Goal: Task Accomplishment & Management: Complete application form

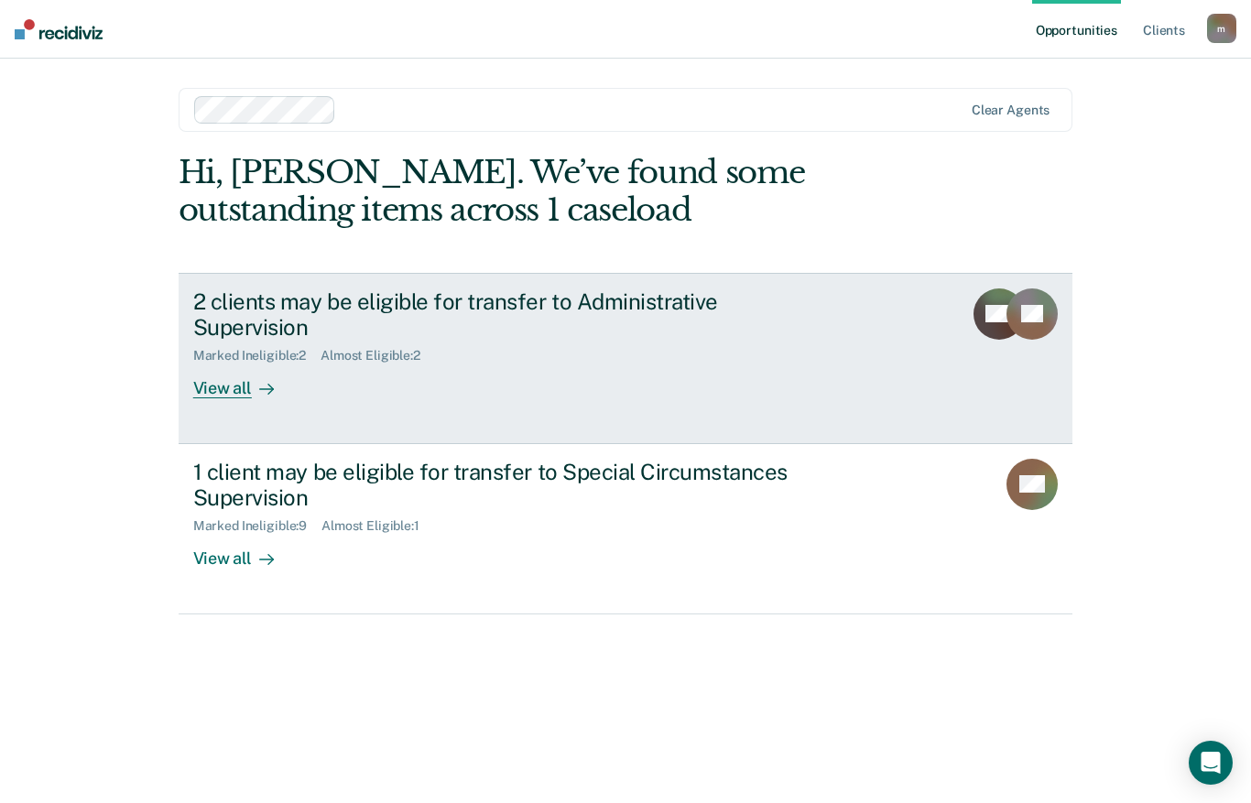
click at [337, 338] on div "2 clients may be eligible for transfer to Administrative Supervision Marked Ine…" at bounding box center [536, 343] width 687 height 111
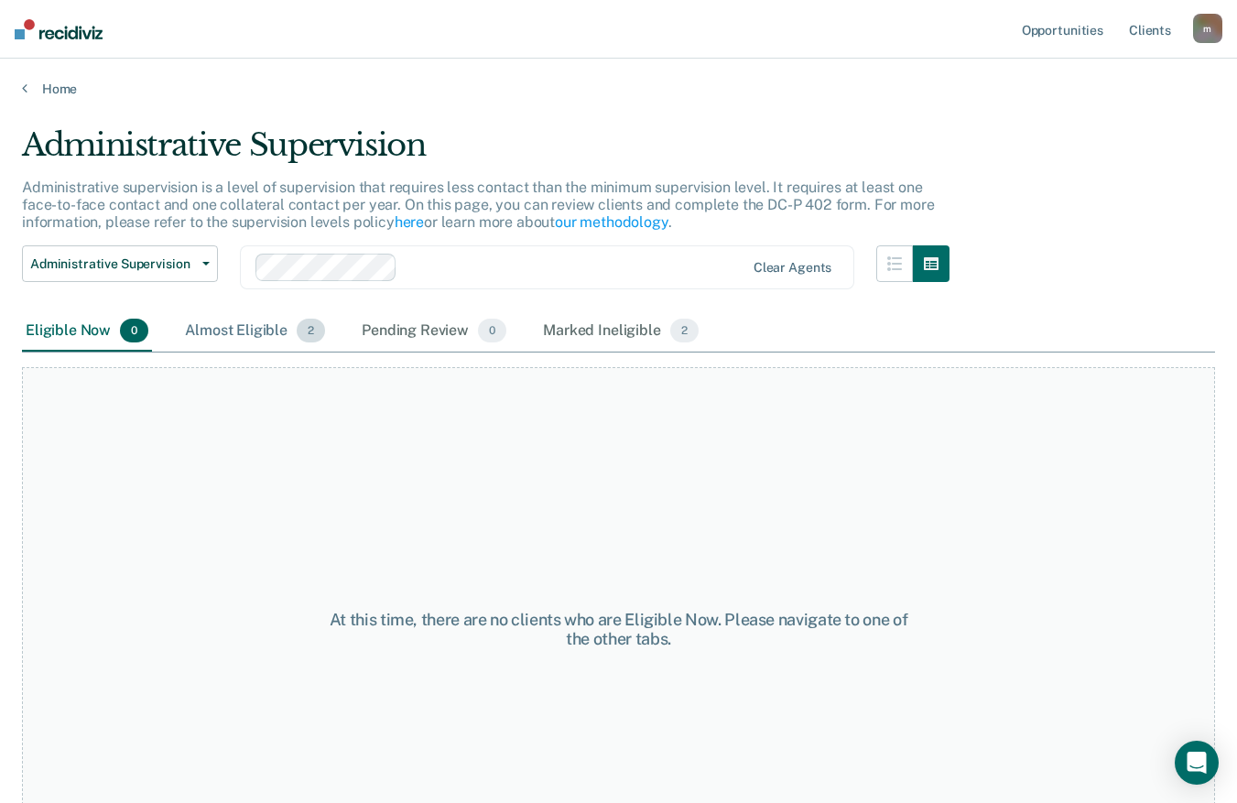
click at [247, 321] on div "Almost Eligible 2" at bounding box center [254, 331] width 147 height 40
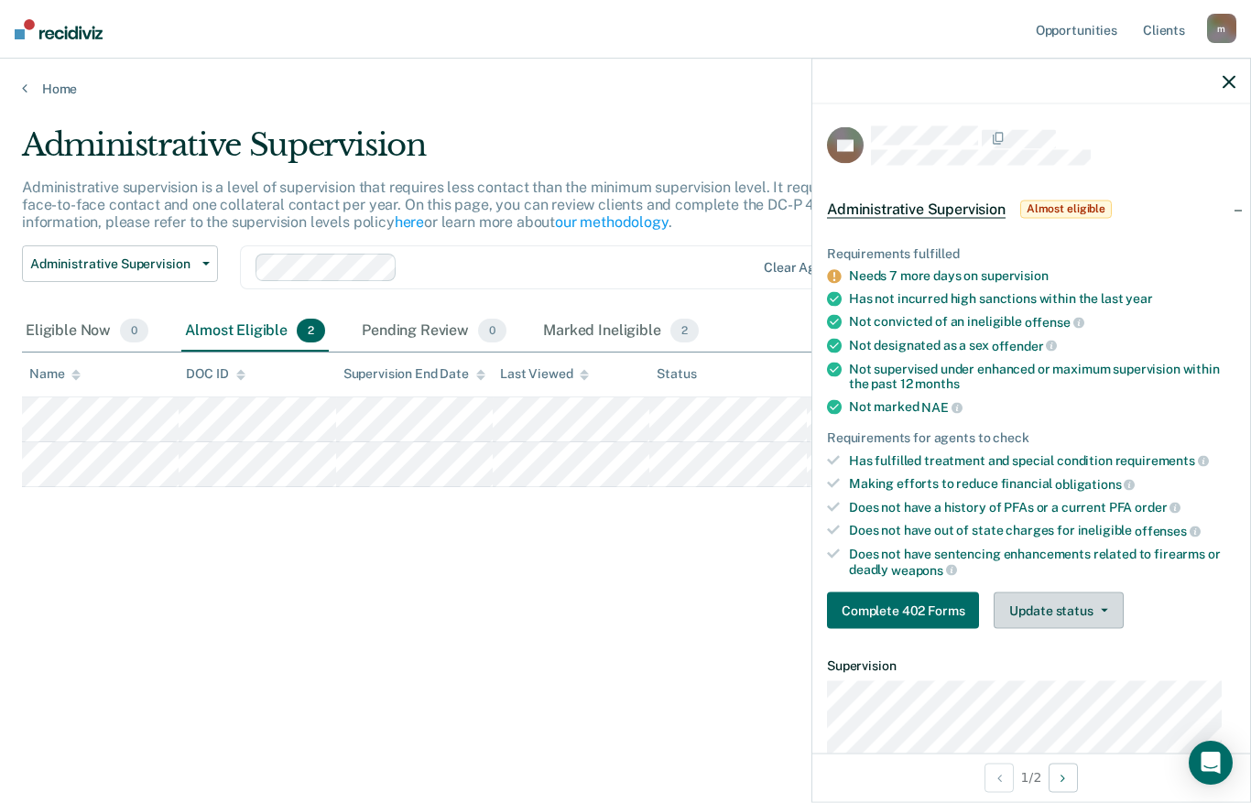
click at [1066, 611] on button "Update status" at bounding box center [1058, 610] width 129 height 37
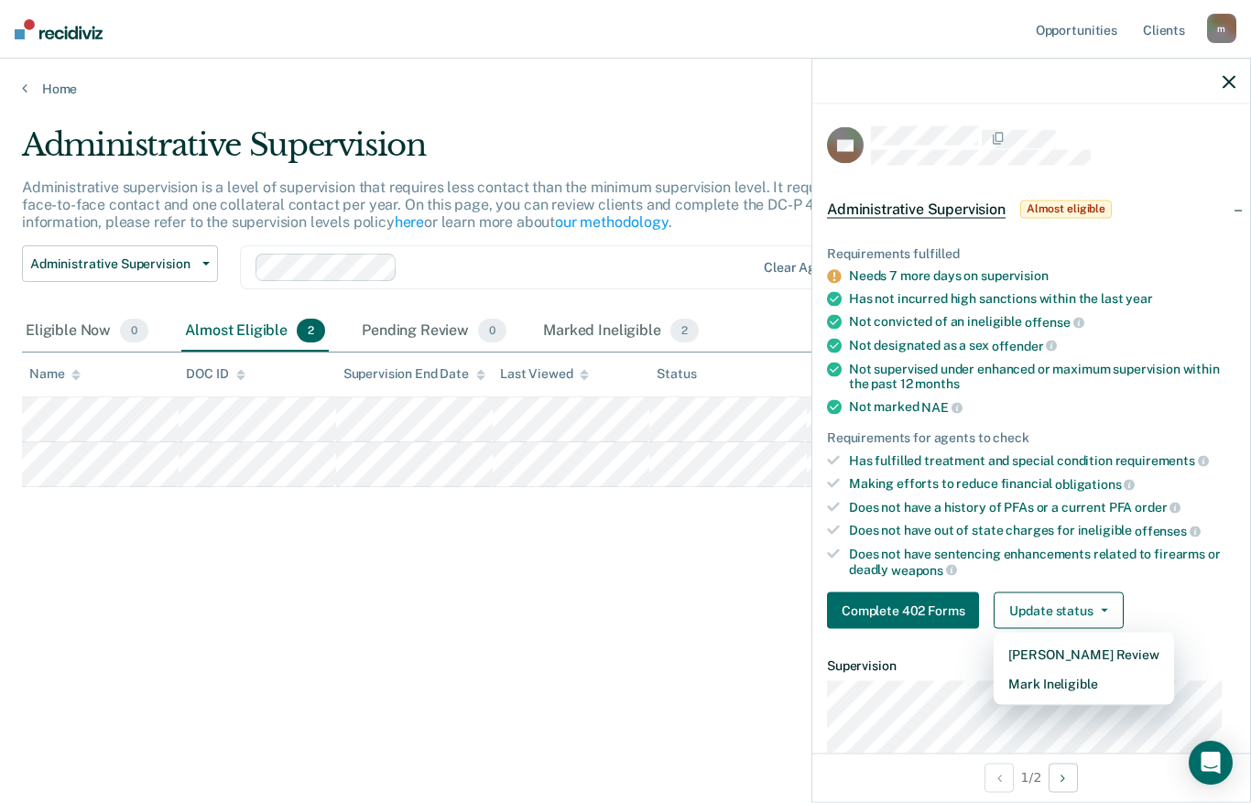
click at [1104, 501] on div "Does not have a history of PFAs or a current PFA order" at bounding box center [1042, 507] width 386 height 16
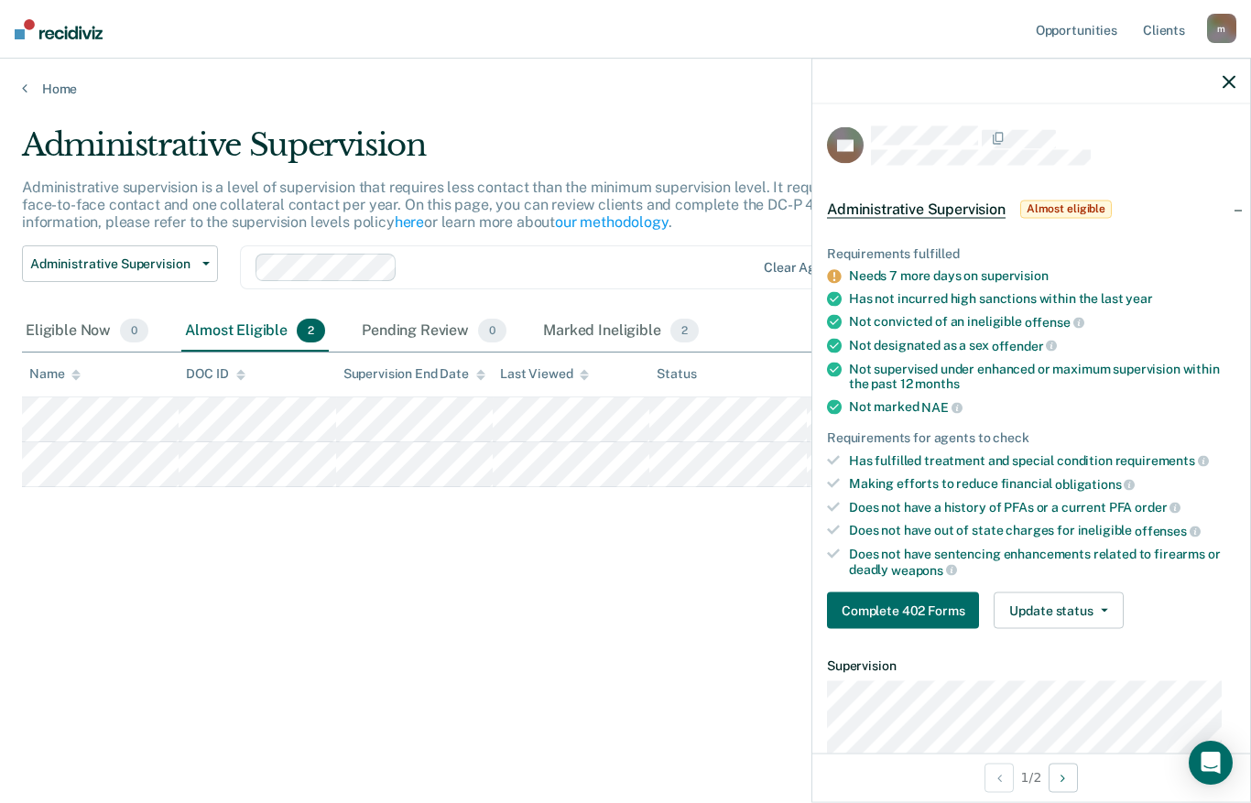
click at [1221, 84] on div at bounding box center [1031, 82] width 438 height 46
click at [882, 625] on button "Complete 402 Forms" at bounding box center [903, 610] width 152 height 37
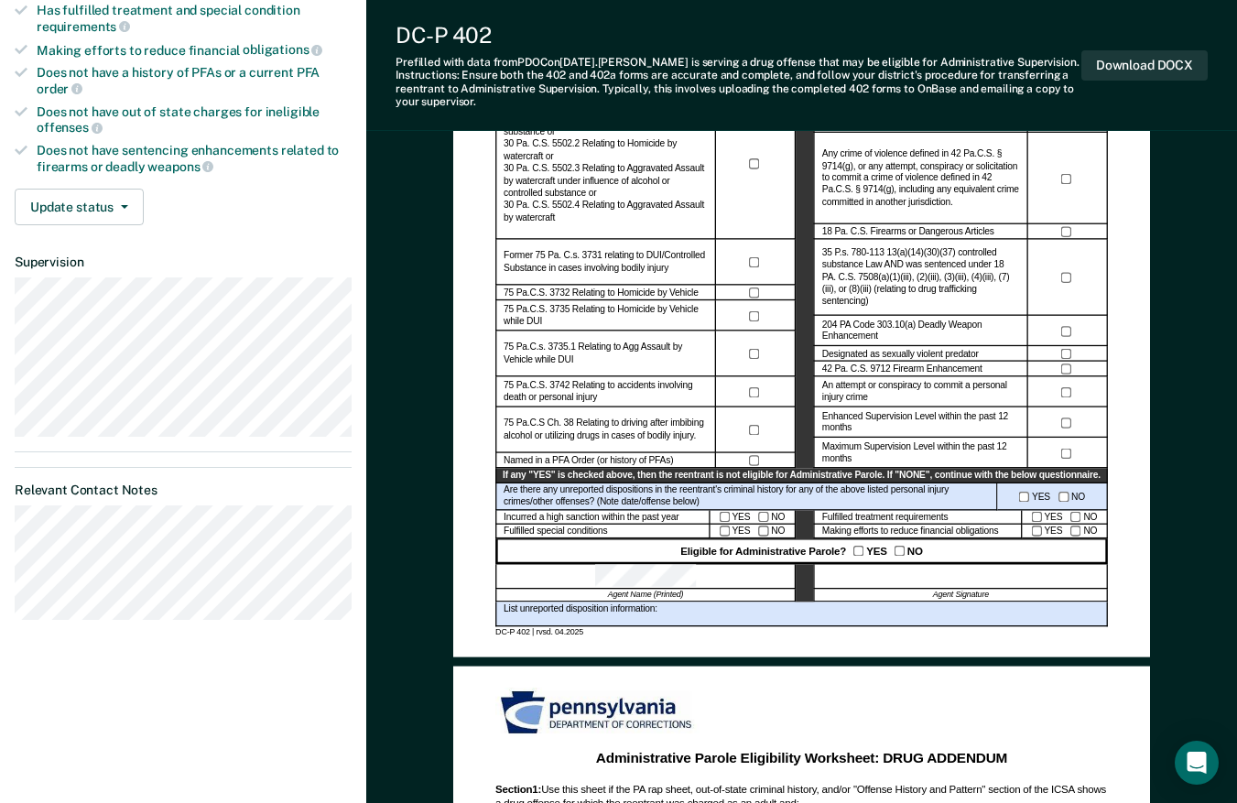
scroll to position [183, 0]
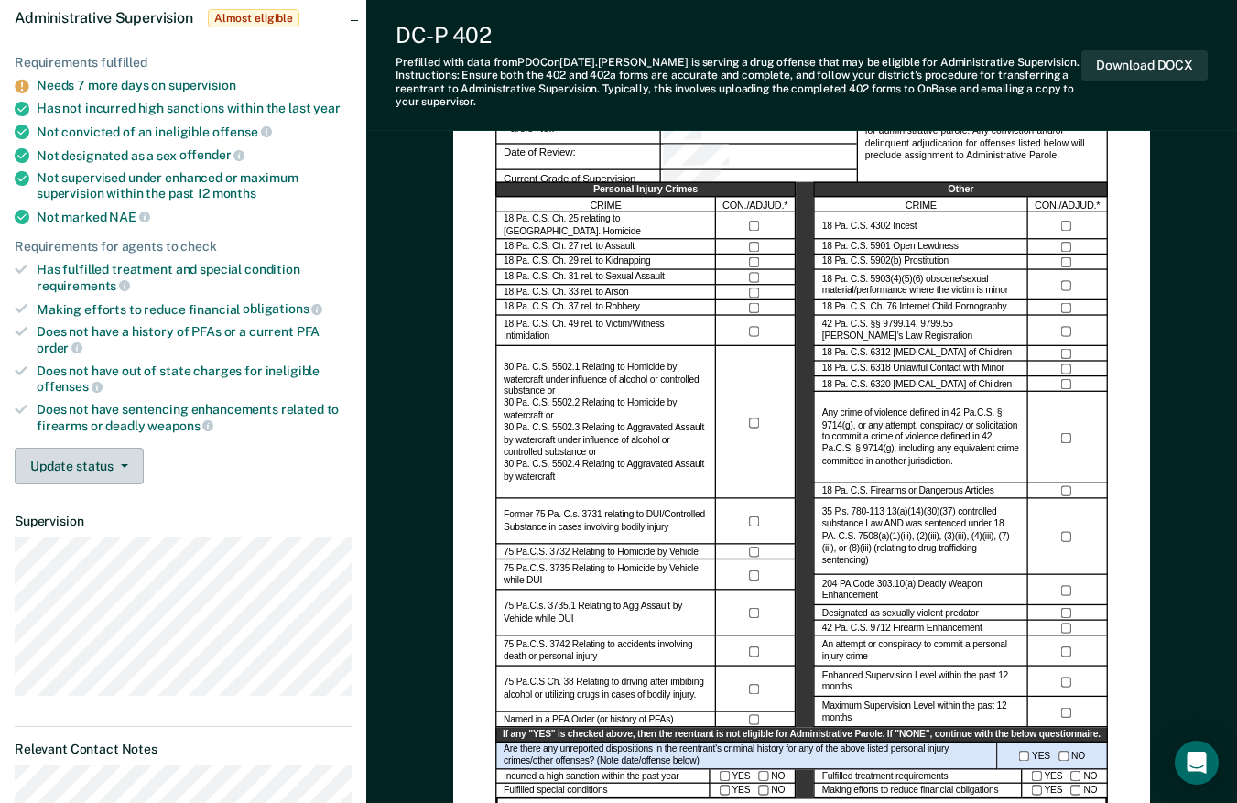
click at [81, 469] on button "Update status" at bounding box center [79, 466] width 129 height 37
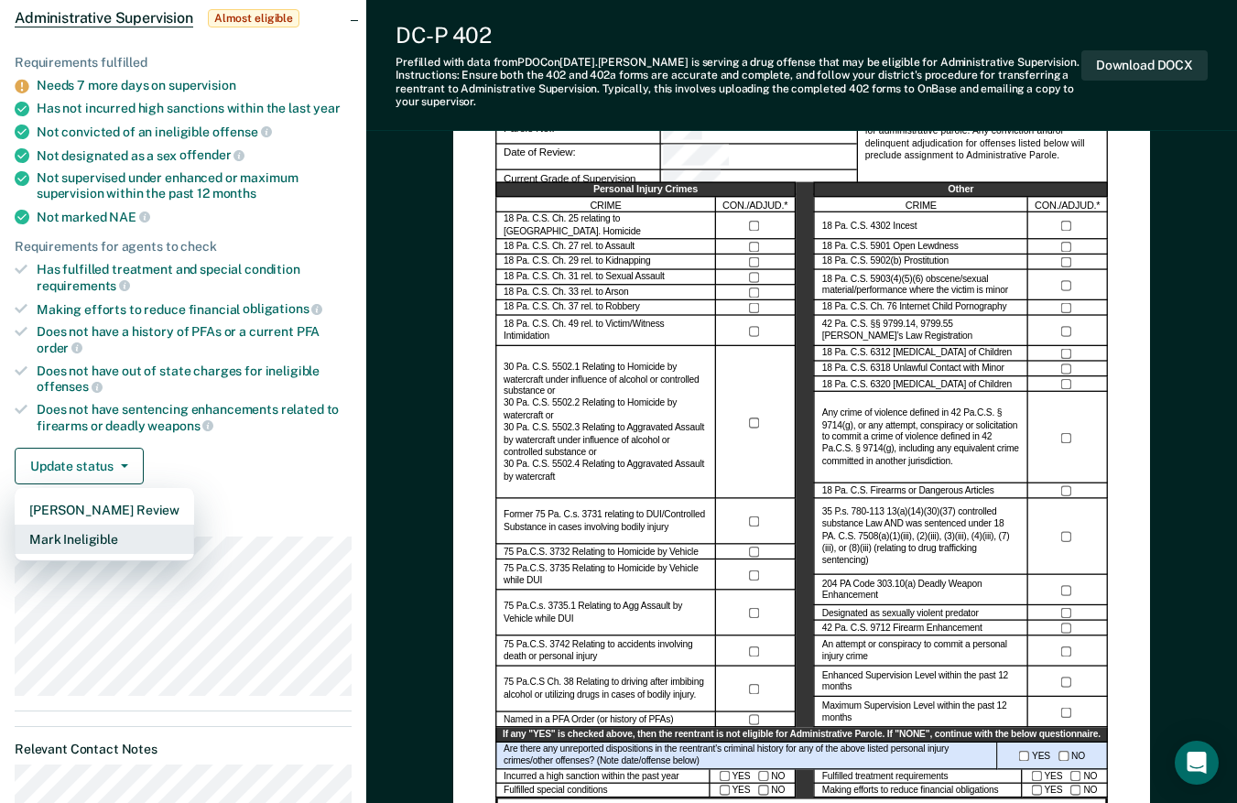
click at [102, 535] on button "Mark Ineligible" at bounding box center [104, 539] width 179 height 29
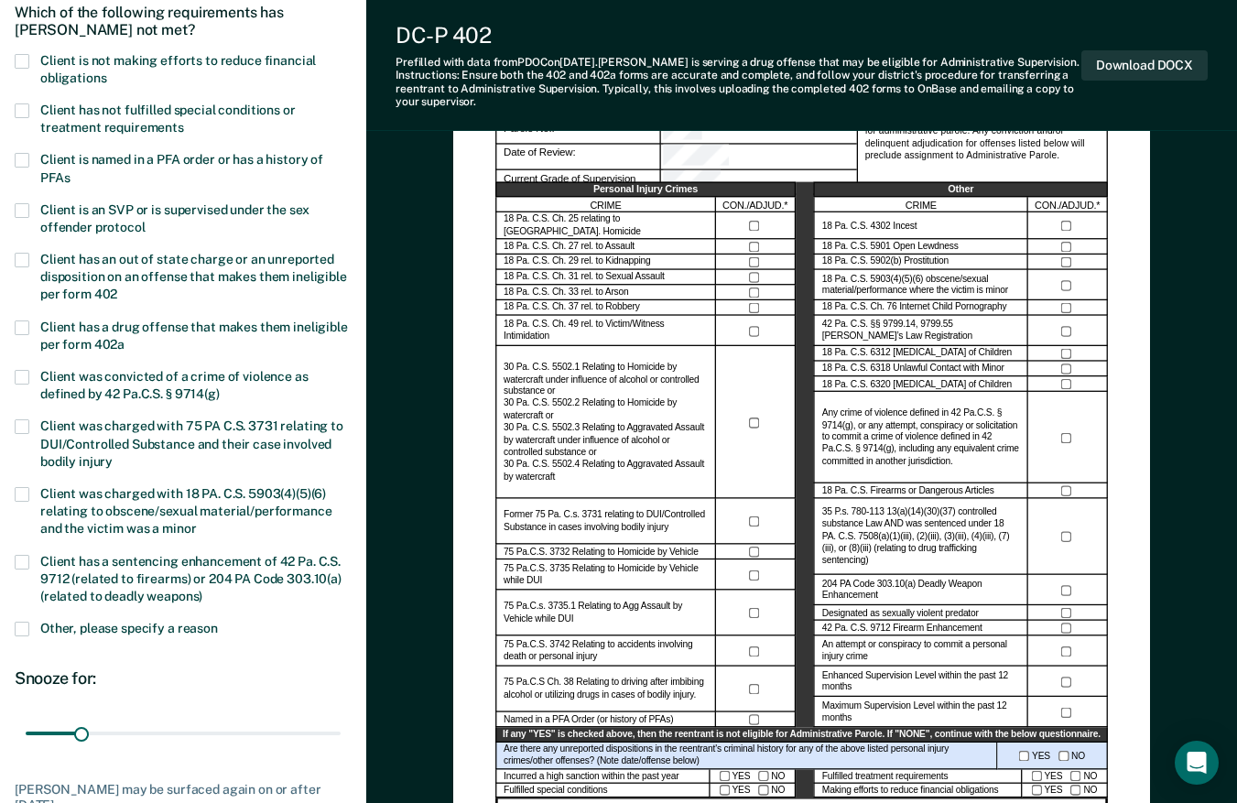
click at [27, 256] on span at bounding box center [22, 260] width 15 height 15
click at [15, 320] on span at bounding box center [22, 327] width 15 height 15
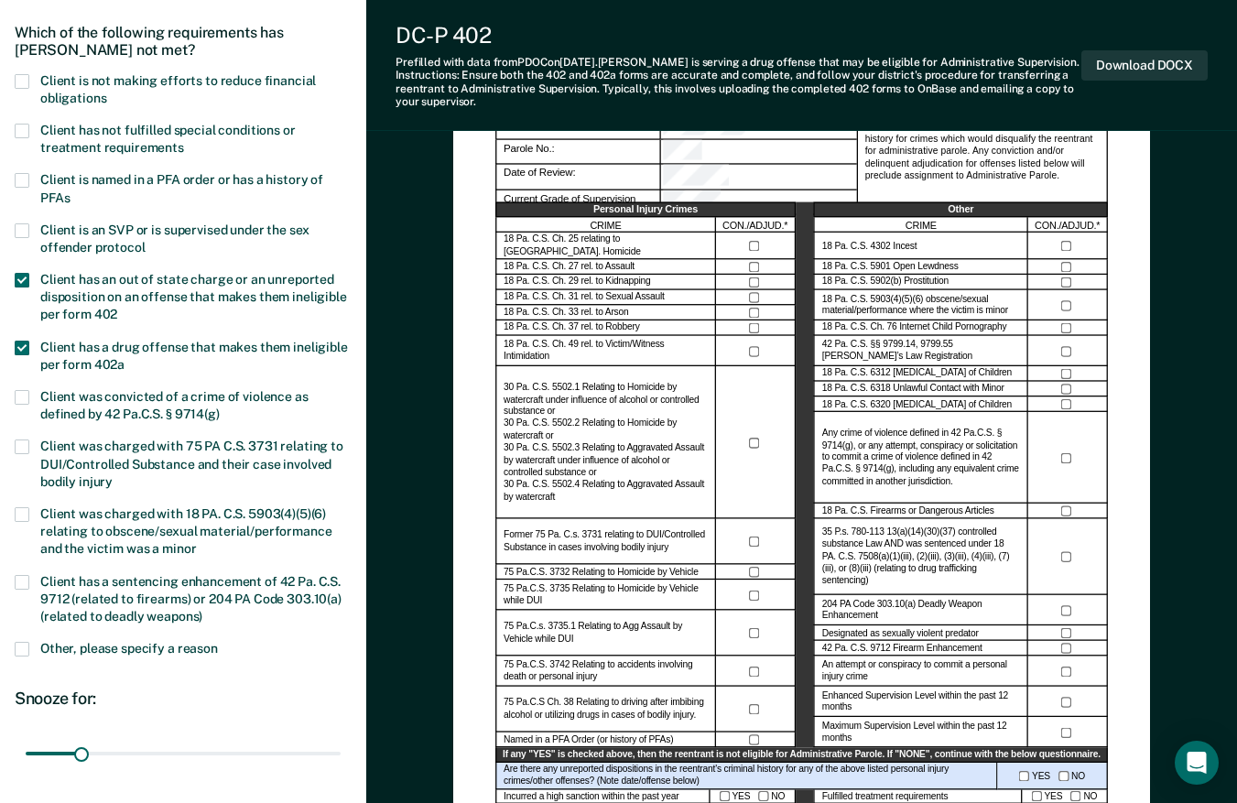
scroll to position [366, 0]
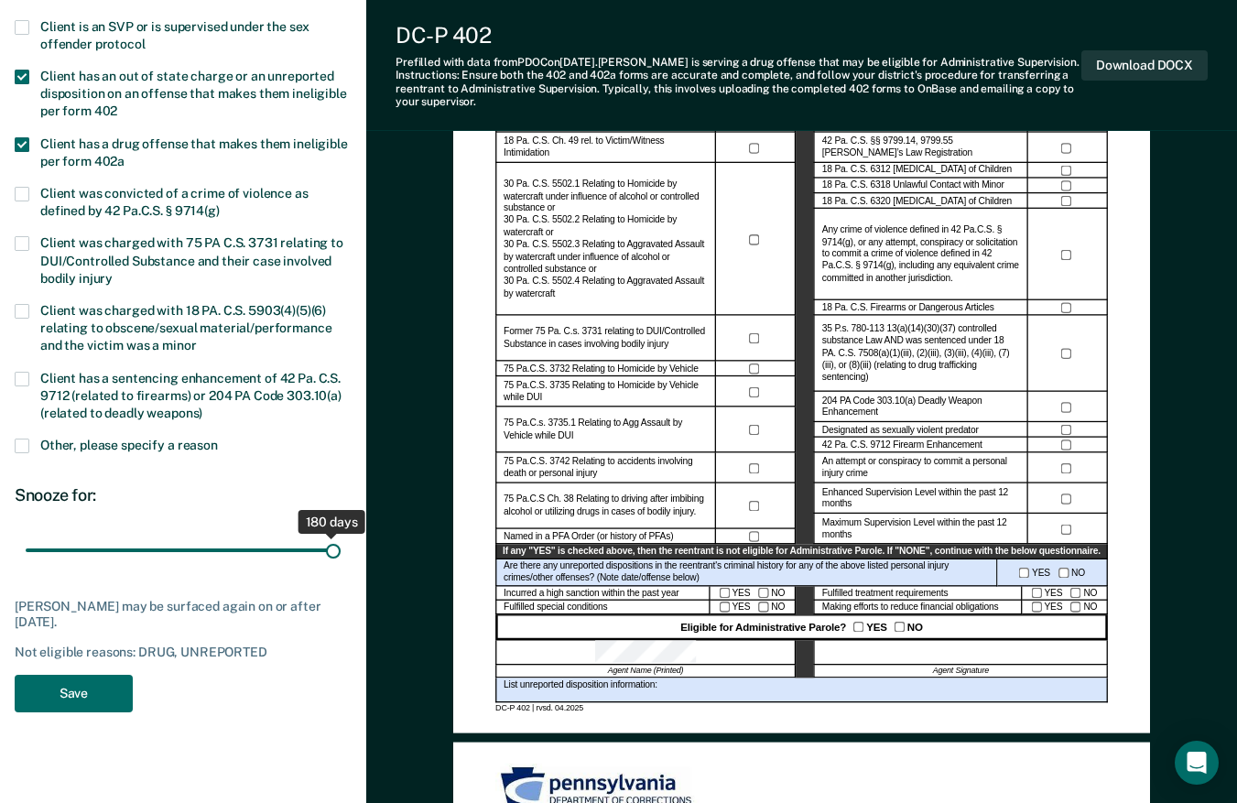
drag, startPoint x: 79, startPoint y: 548, endPoint x: 370, endPoint y: 569, distance: 292.0
type input "180"
click at [341, 567] on input "range" at bounding box center [183, 551] width 315 height 32
click at [44, 693] on button "Save" at bounding box center [74, 694] width 118 height 38
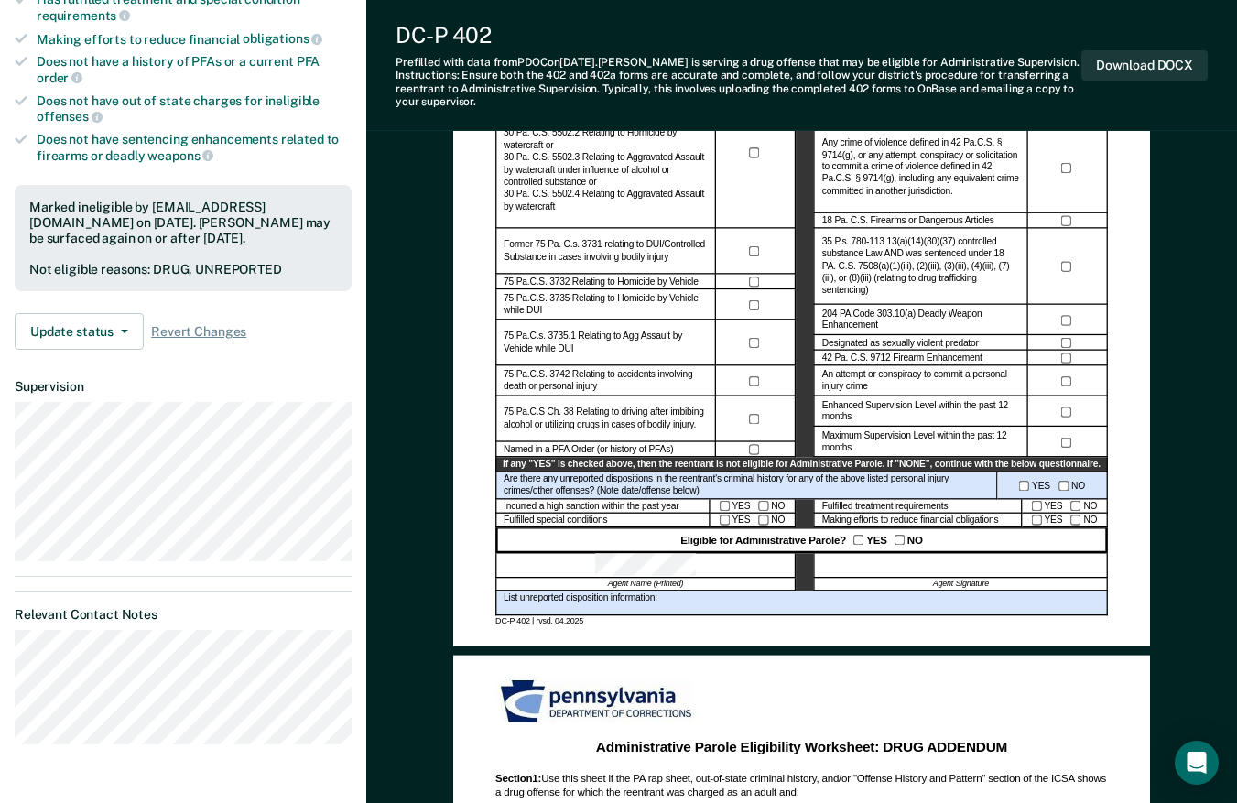
scroll to position [458, 0]
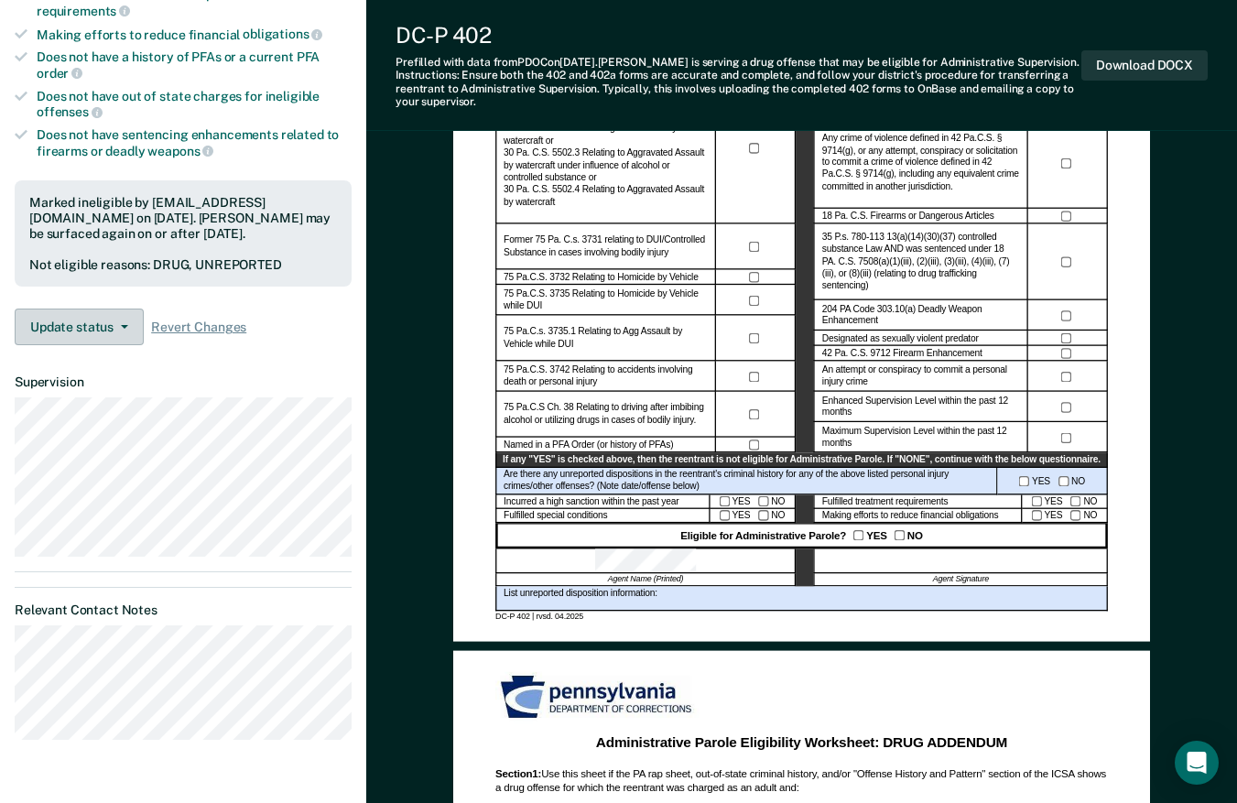
click at [107, 324] on button "Update status" at bounding box center [79, 327] width 129 height 37
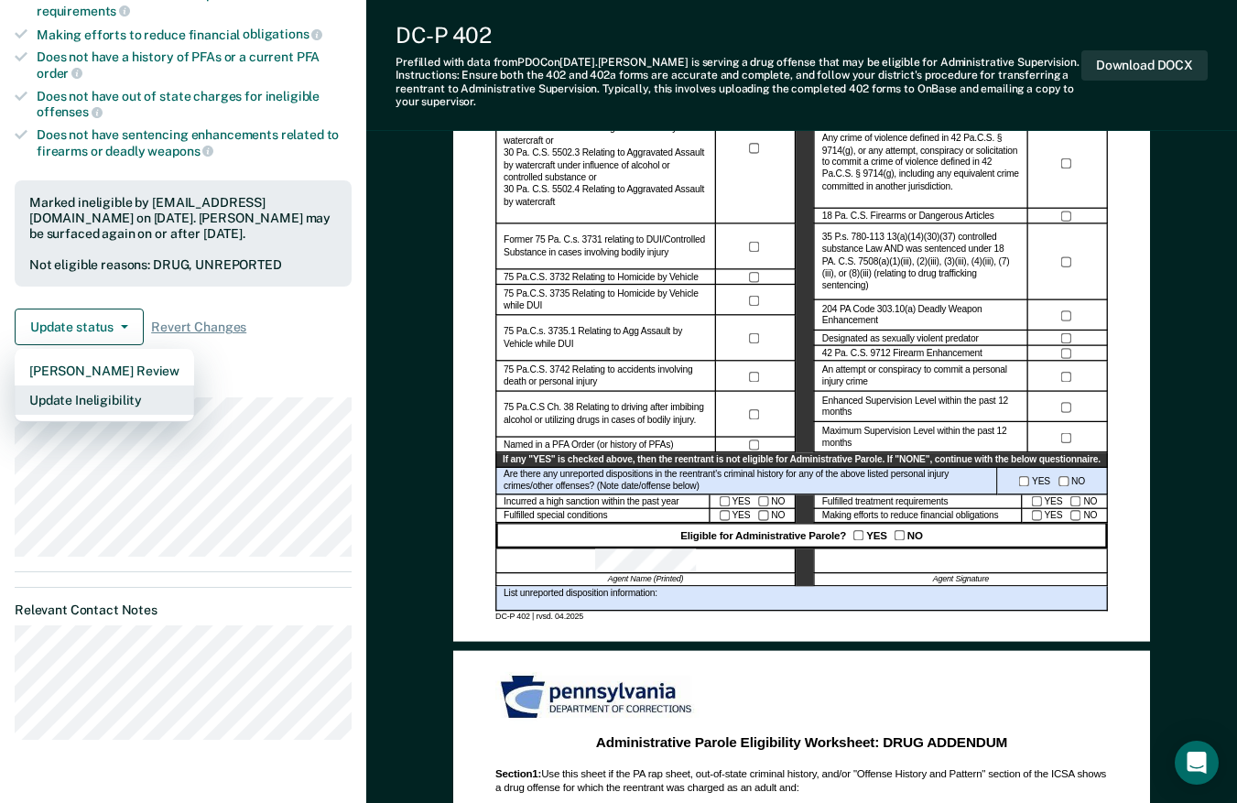
click at [132, 390] on button "Update Ineligibility" at bounding box center [104, 400] width 179 height 29
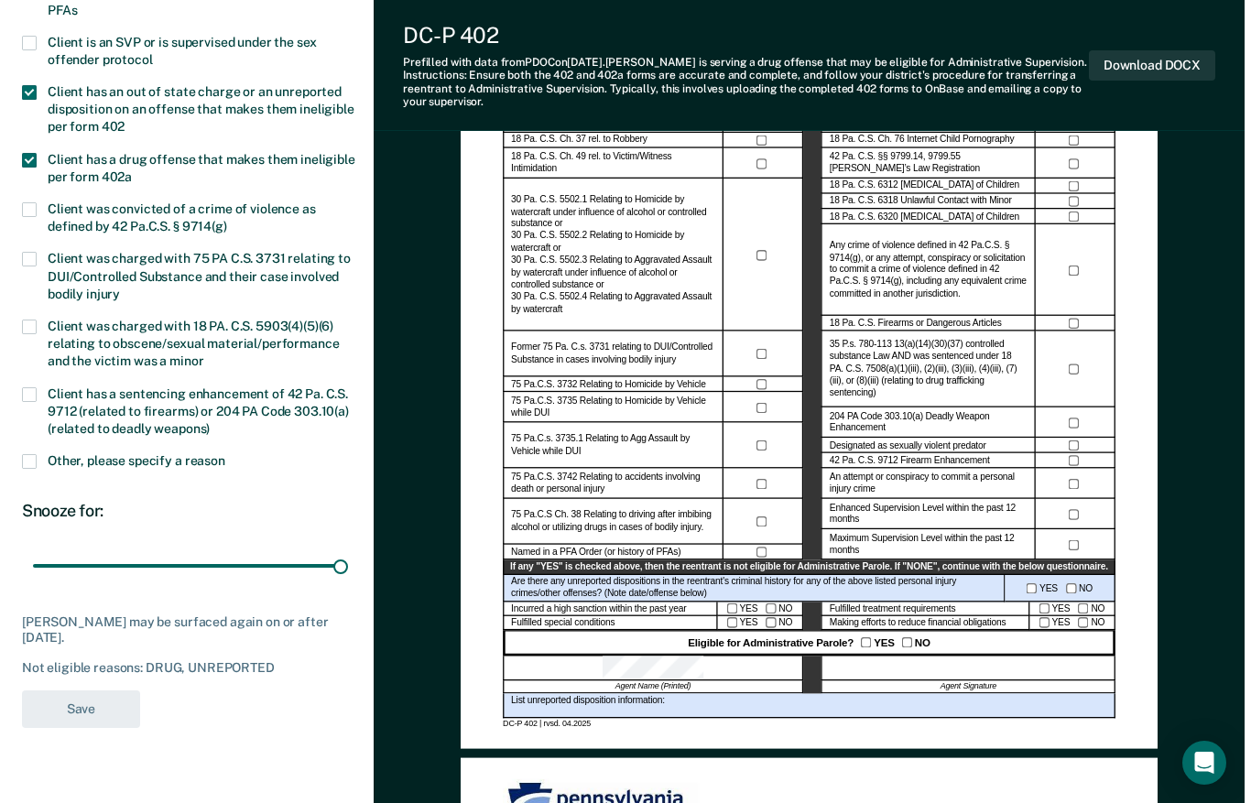
scroll to position [0, 0]
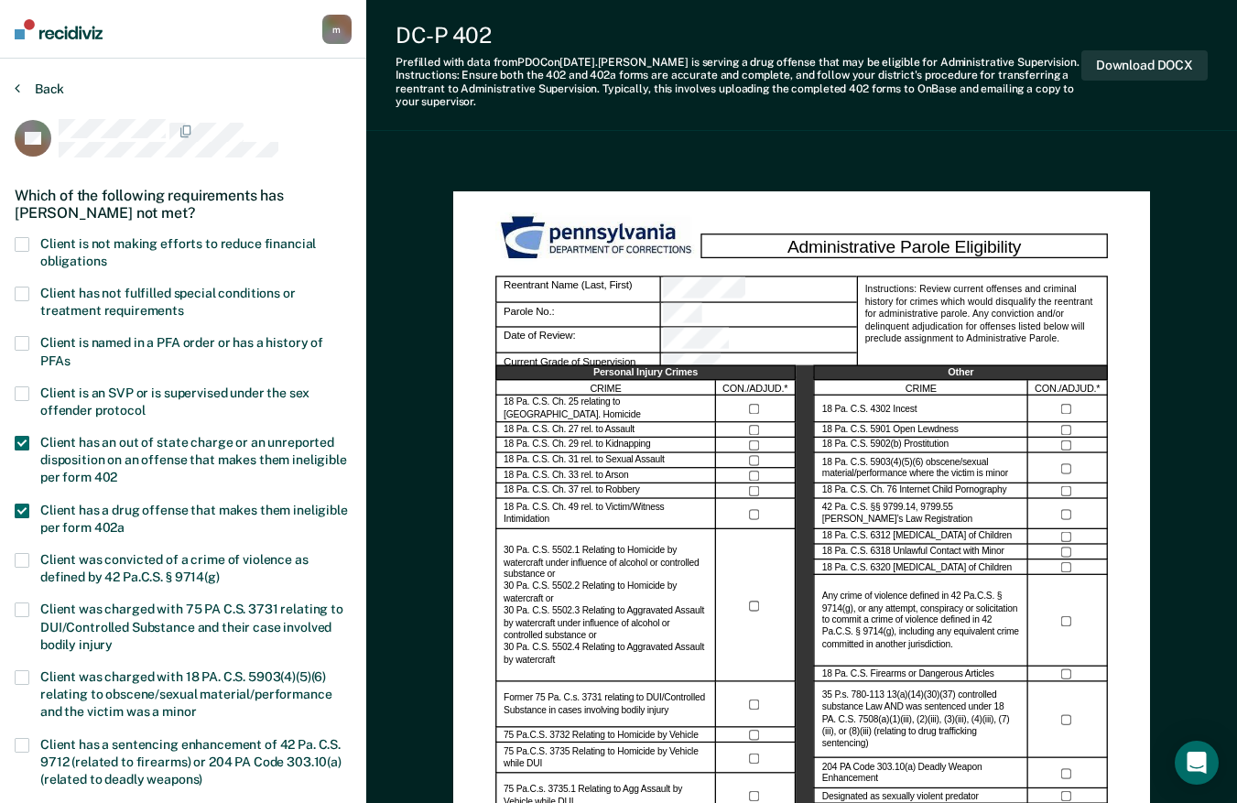
click at [34, 84] on button "Back" at bounding box center [39, 89] width 49 height 16
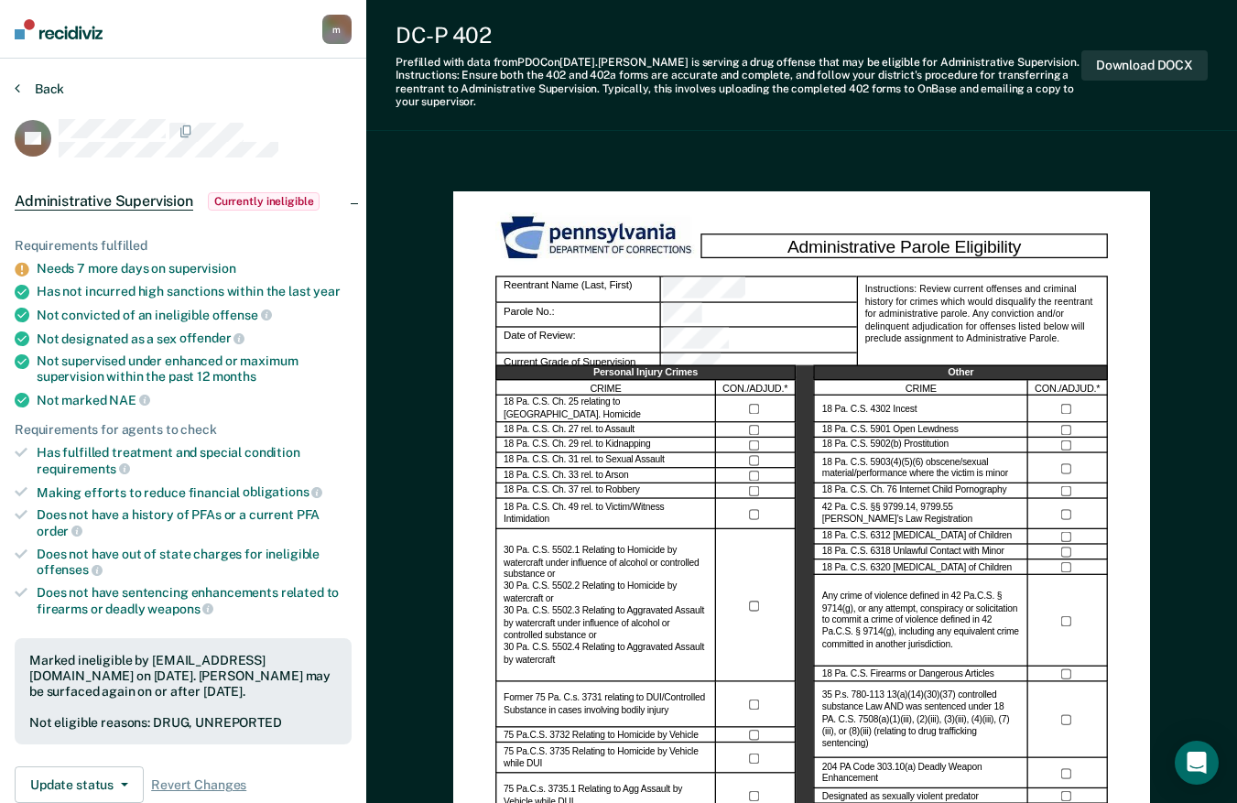
click at [34, 84] on button "Back" at bounding box center [39, 89] width 49 height 16
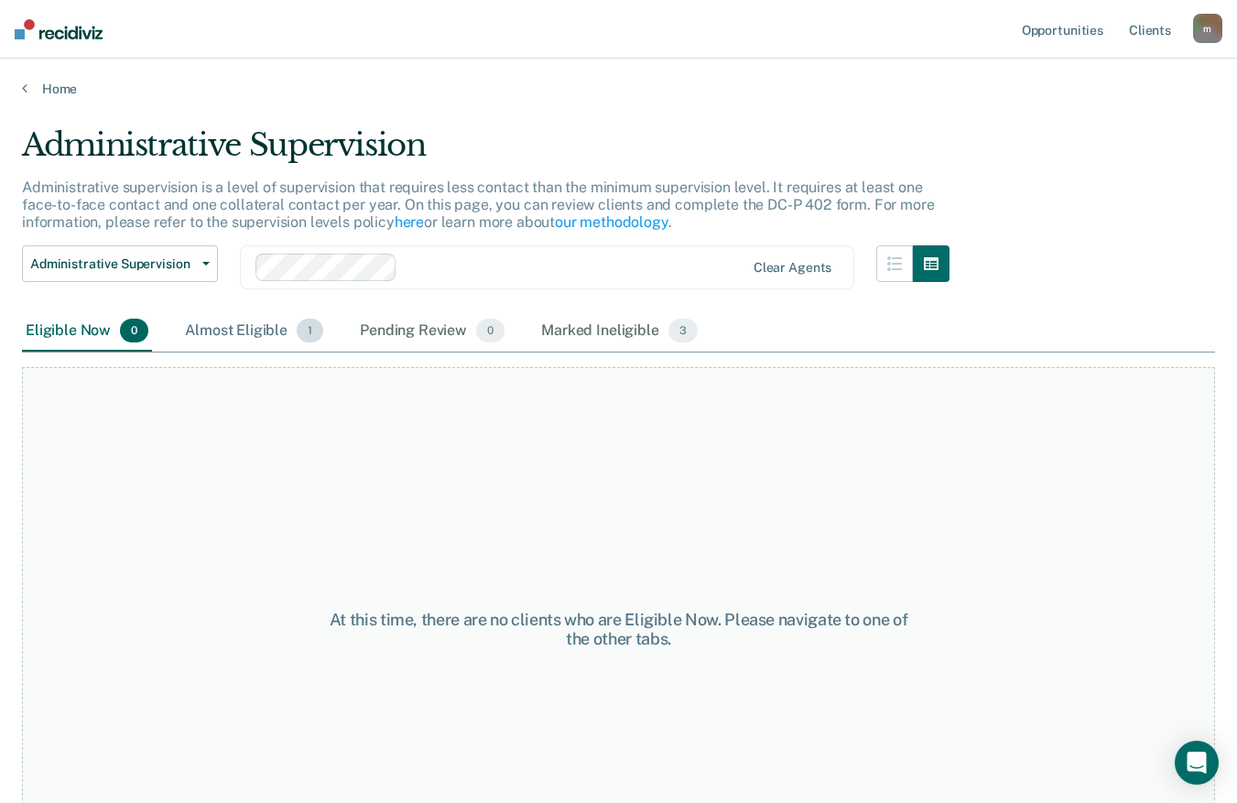
click at [263, 314] on div "Almost Eligible 1" at bounding box center [254, 331] width 146 height 40
click at [246, 342] on div "Almost Eligible 1" at bounding box center [254, 331] width 146 height 40
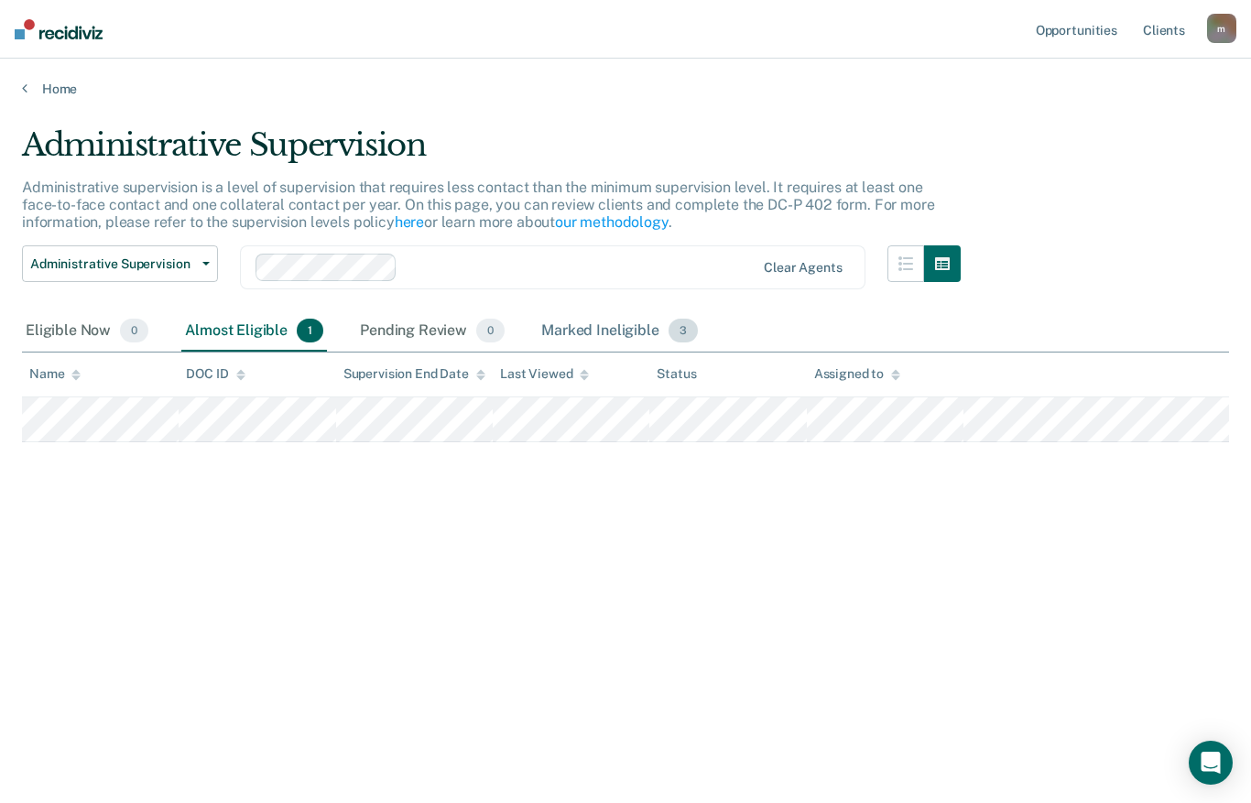
click at [550, 333] on div "Marked Ineligible 3" at bounding box center [620, 331] width 164 height 40
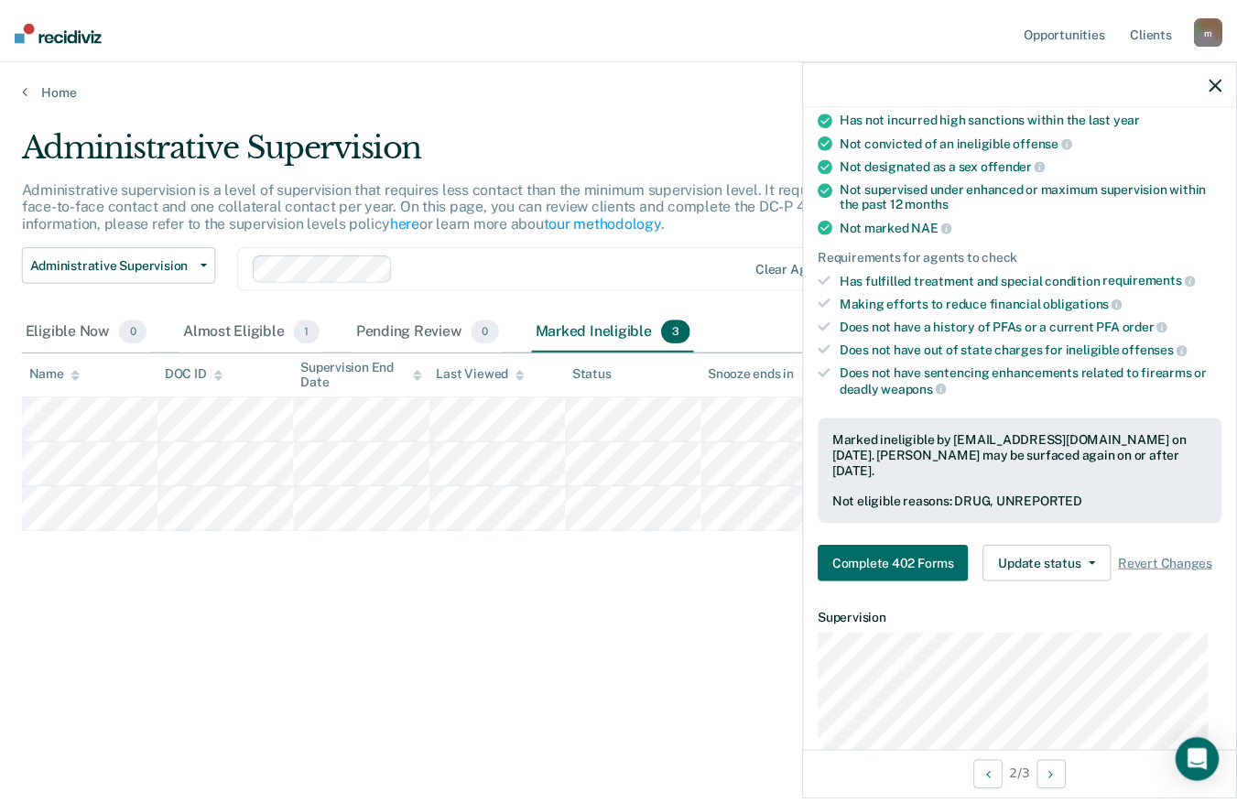
scroll to position [183, 0]
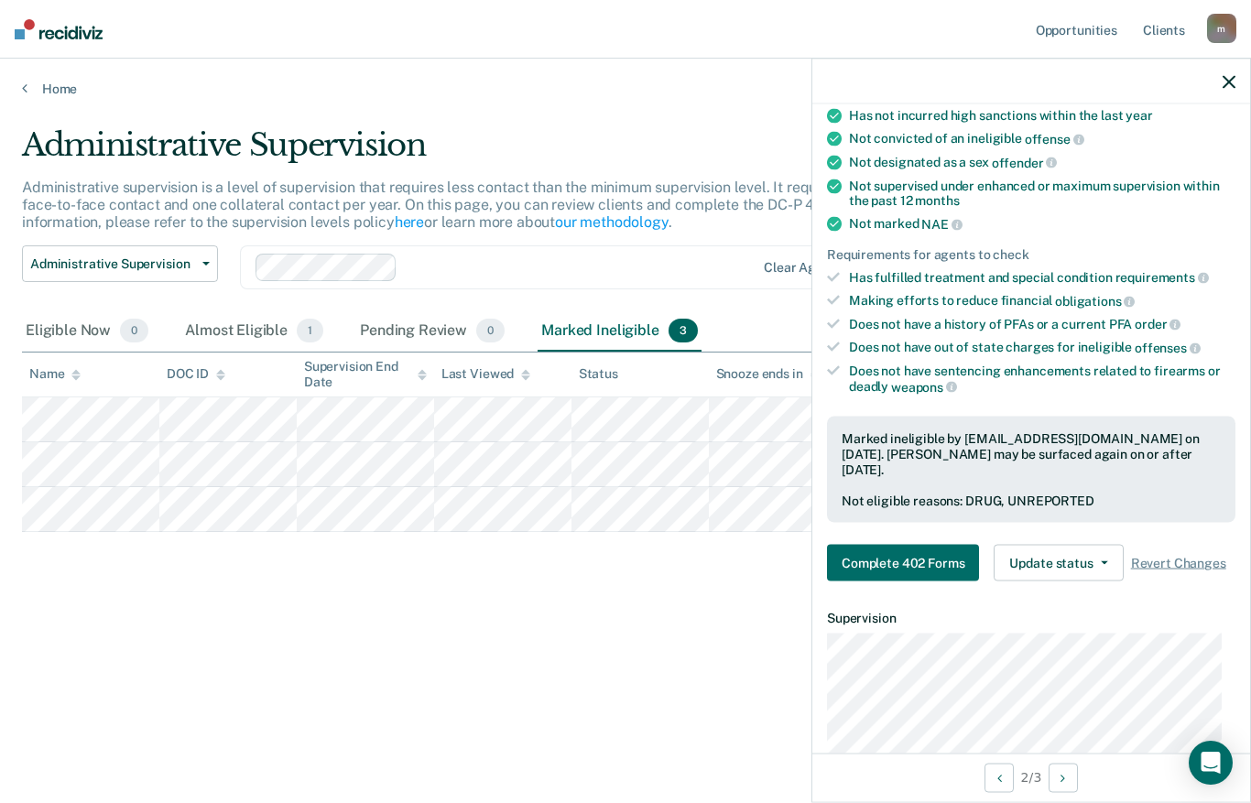
click at [897, 581] on div "Complete 402 Forms Update status Mark Pending Review Update Ineligibility Rever…" at bounding box center [1031, 563] width 408 height 37
click at [896, 573] on button "Complete 402 Forms" at bounding box center [903, 563] width 152 height 37
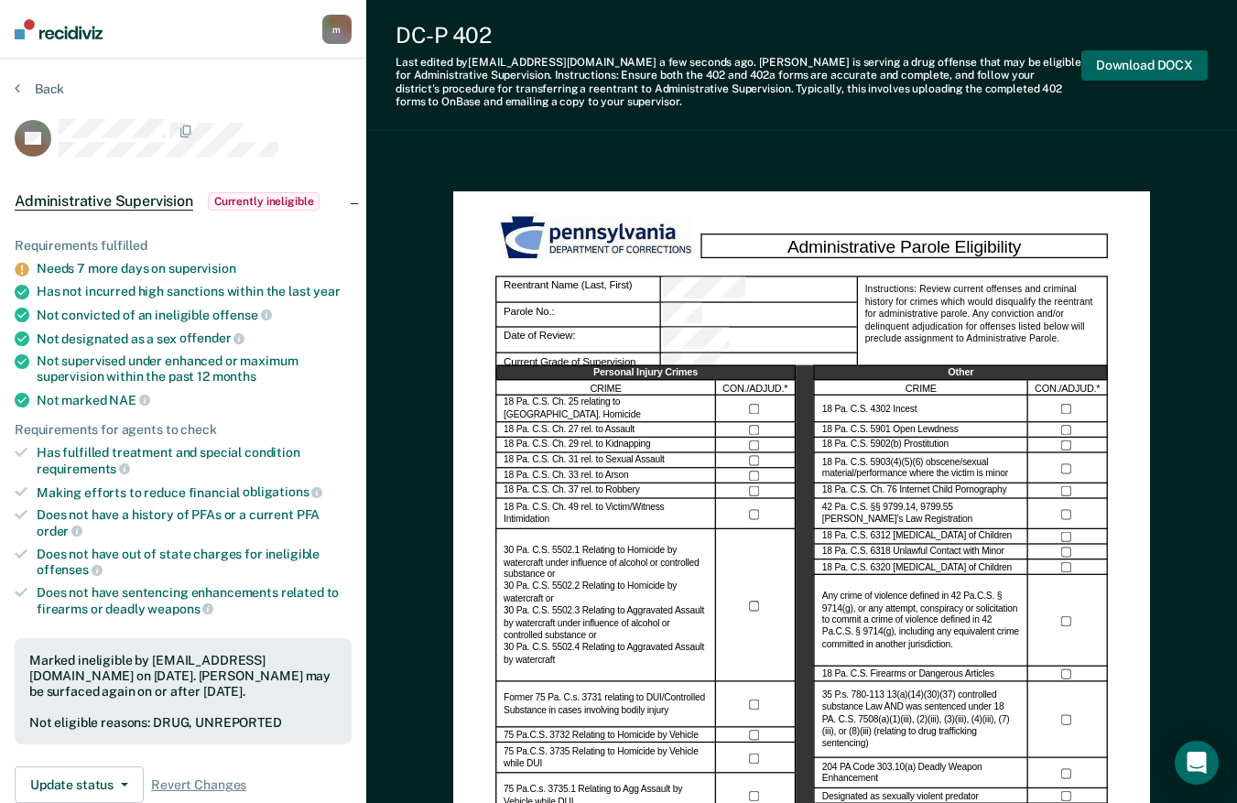
click at [1170, 65] on button "Download DOCX" at bounding box center [1144, 65] width 126 height 30
